Goal: Task Accomplishment & Management: Manage account settings

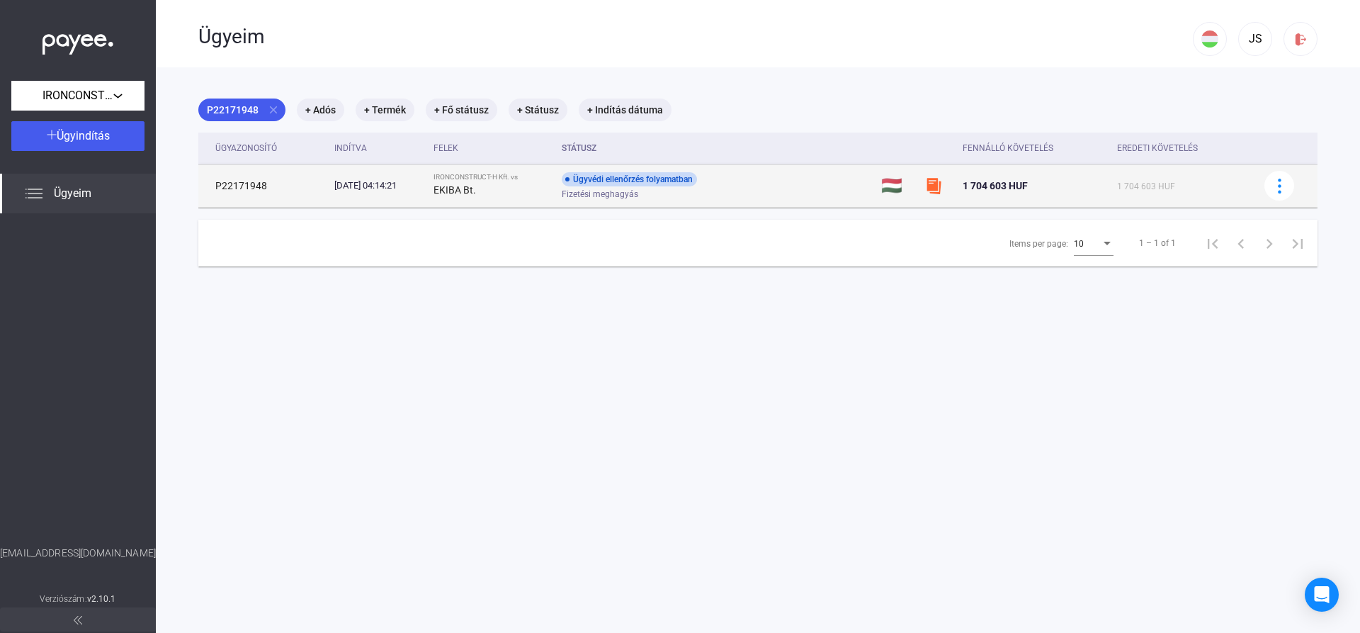
click at [732, 189] on div "Fizetési meghagyás" at bounding box center [675, 194] width 226 height 11
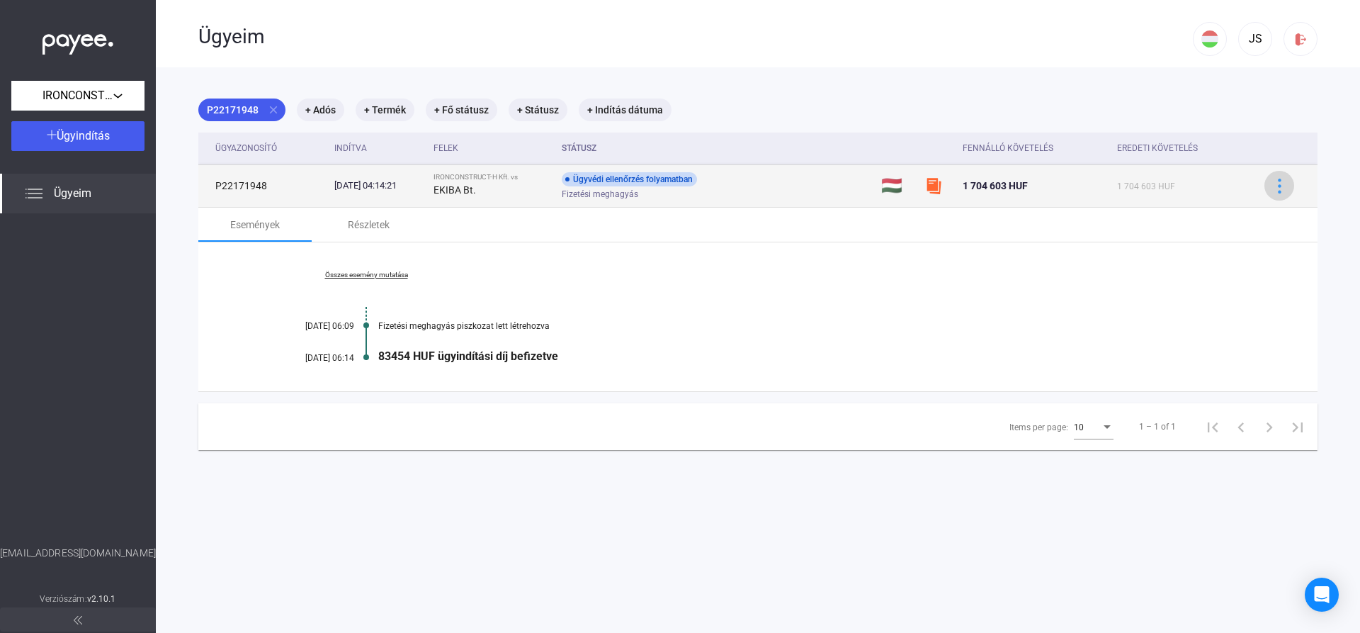
click at [1280, 186] on img at bounding box center [1280, 186] width 15 height 15
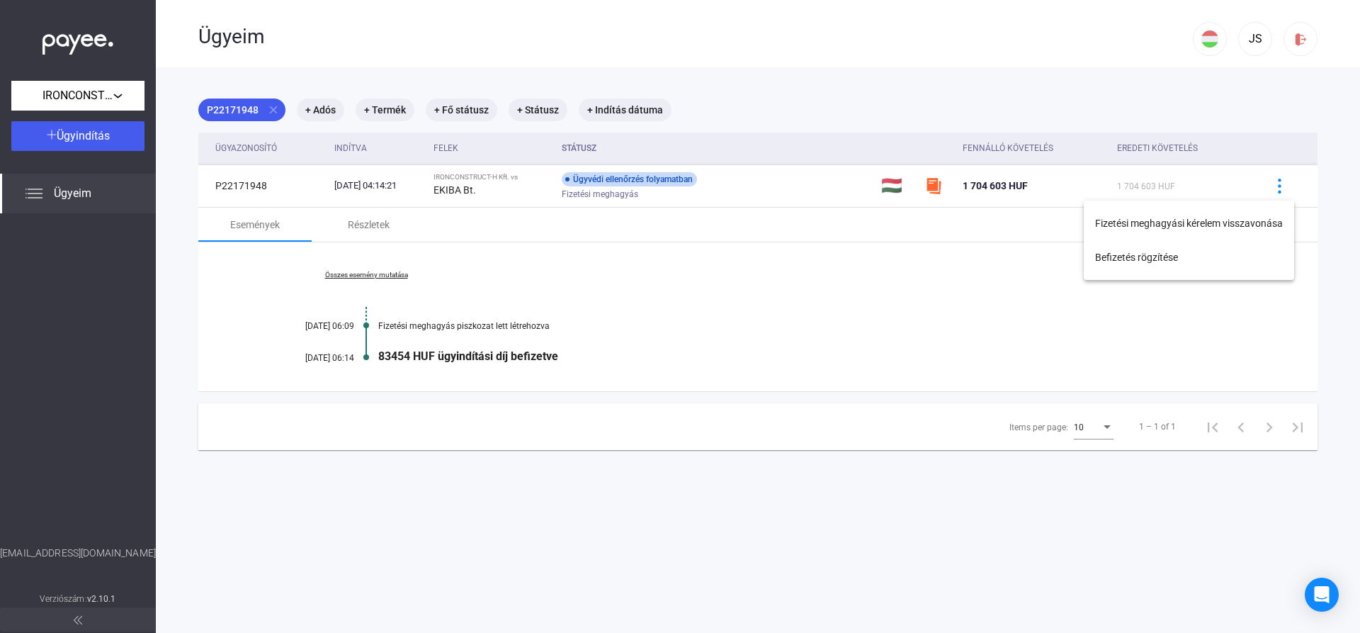
click at [968, 98] on div at bounding box center [680, 316] width 1360 height 633
click at [89, 127] on button "Ügyindítás" at bounding box center [77, 136] width 133 height 30
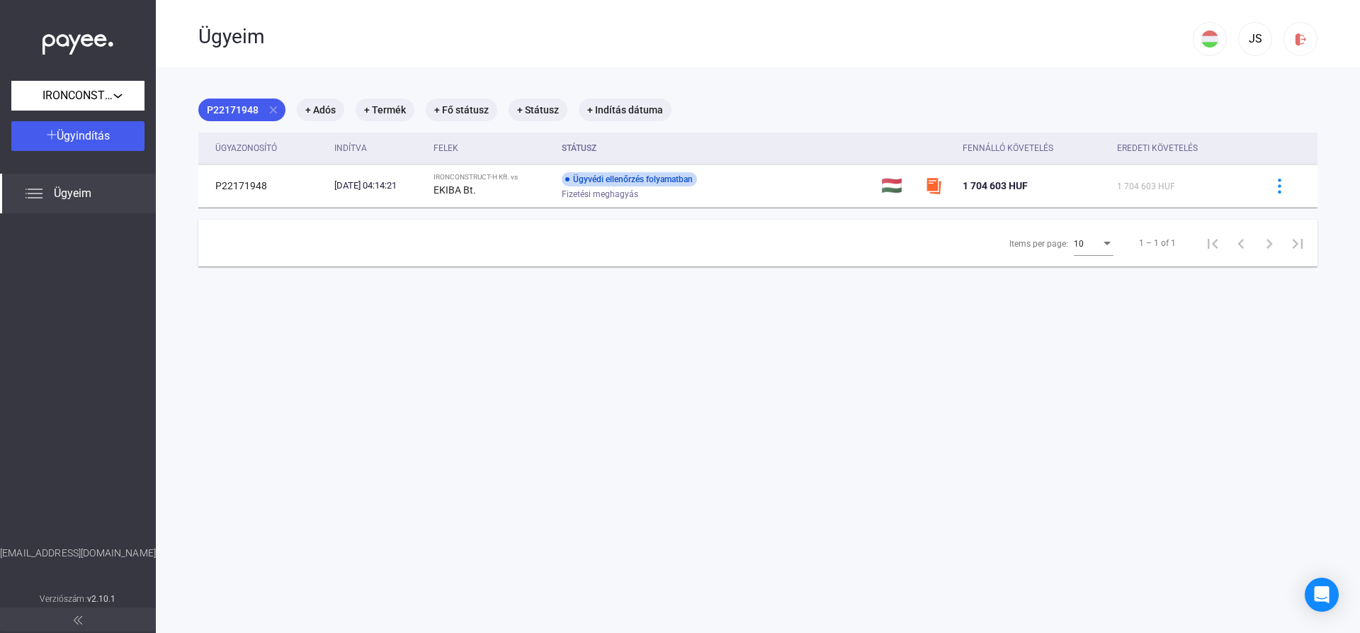
click at [101, 193] on div "Ügyeim" at bounding box center [78, 194] width 156 height 40
